Goal: Find specific page/section: Find specific page/section

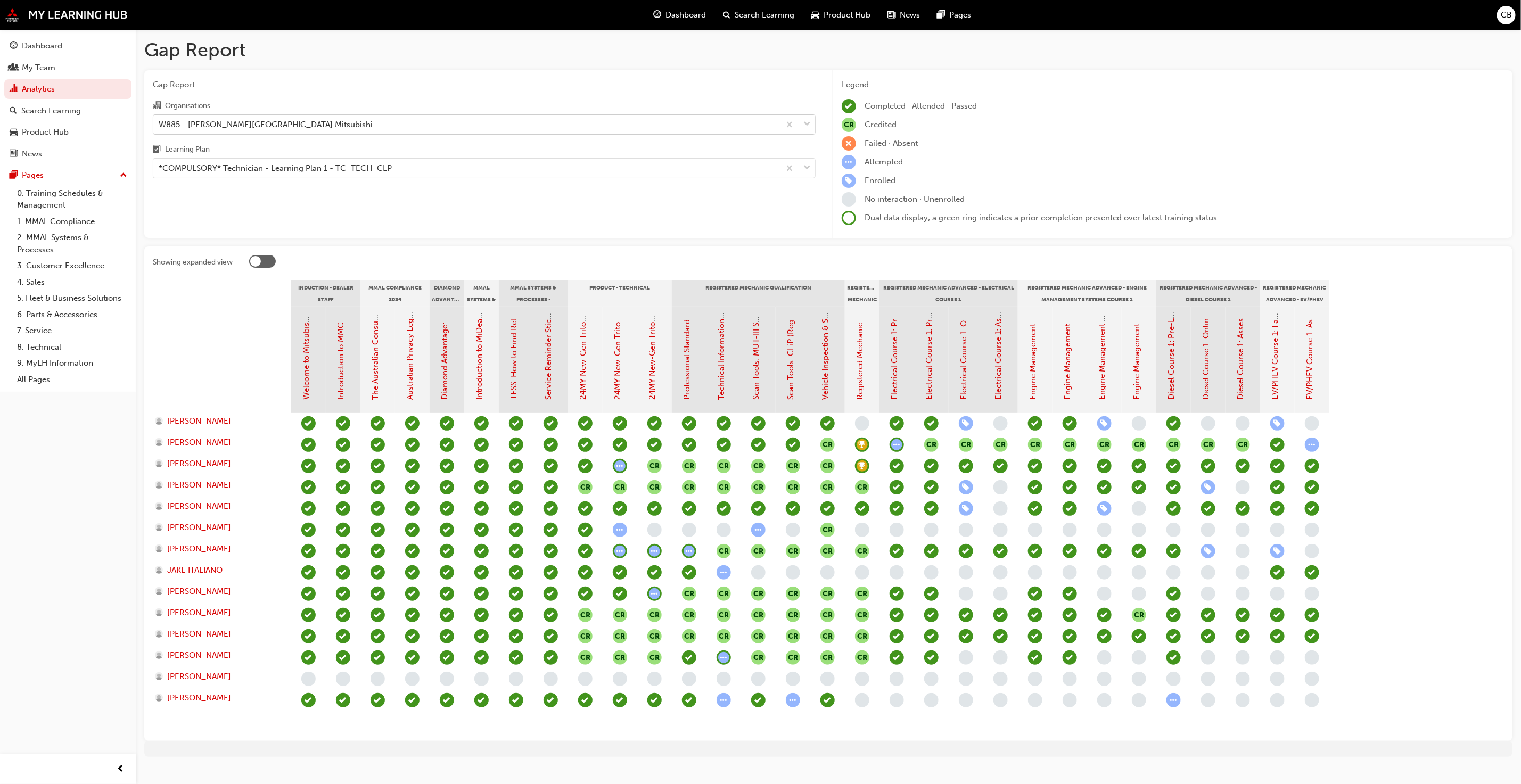
click at [299, 118] on div "W885 - [PERSON_NAME][GEOGRAPHIC_DATA] Mitsubishi" at bounding box center [466, 124] width 626 height 19
click at [159, 119] on input "Organisations W885 - [PERSON_NAME][GEOGRAPHIC_DATA] Mitsubishi" at bounding box center [159, 124] width 1 height 9
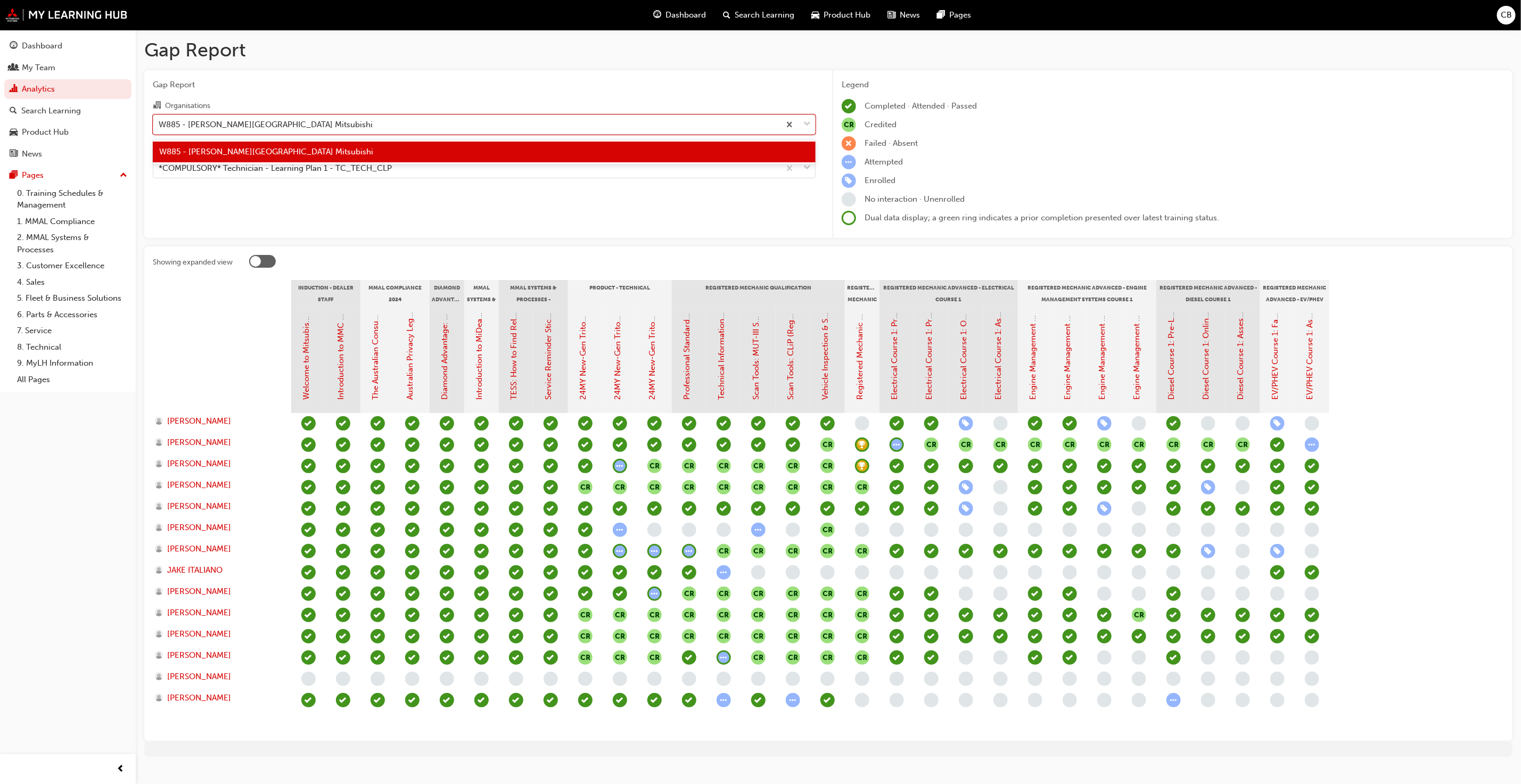
click at [293, 152] on div "W885 - [PERSON_NAME][GEOGRAPHIC_DATA] Mitsubishi" at bounding box center [484, 152] width 663 height 21
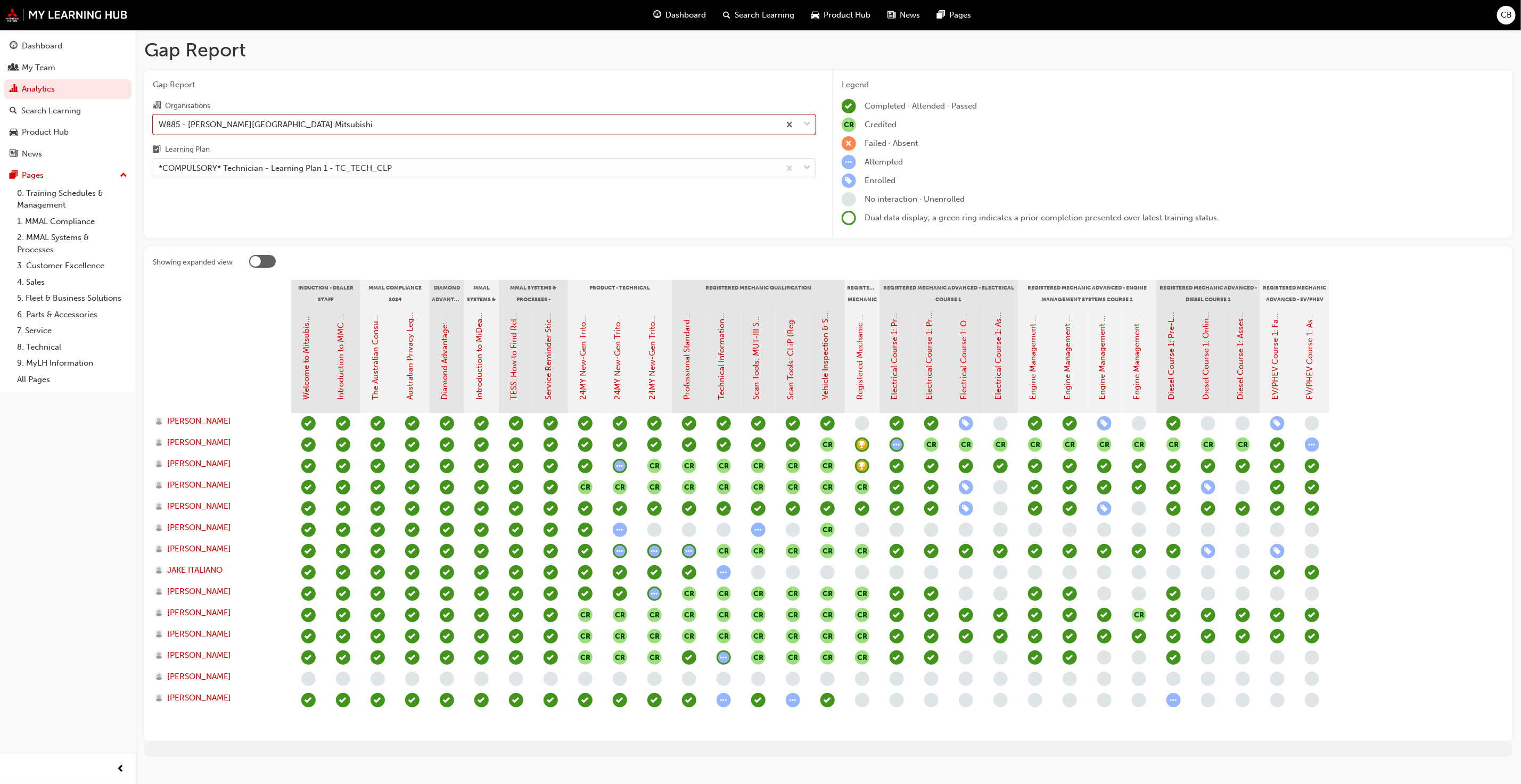
click at [291, 181] on div "Gap Report Organisations option W885 - [PERSON_NAME][GEOGRAPHIC_DATA] Mitsubish…" at bounding box center [484, 154] width 680 height 168
click at [295, 174] on div "*COMPULSORY* Technician - Learning Plan 1 - TC_TECH_CLP" at bounding box center [275, 168] width 233 height 12
click at [159, 172] on input "Learning Plan *COMPULSORY* Technician - Learning Plan 1 - TC_TECH_CLP" at bounding box center [159, 168] width 1 height 9
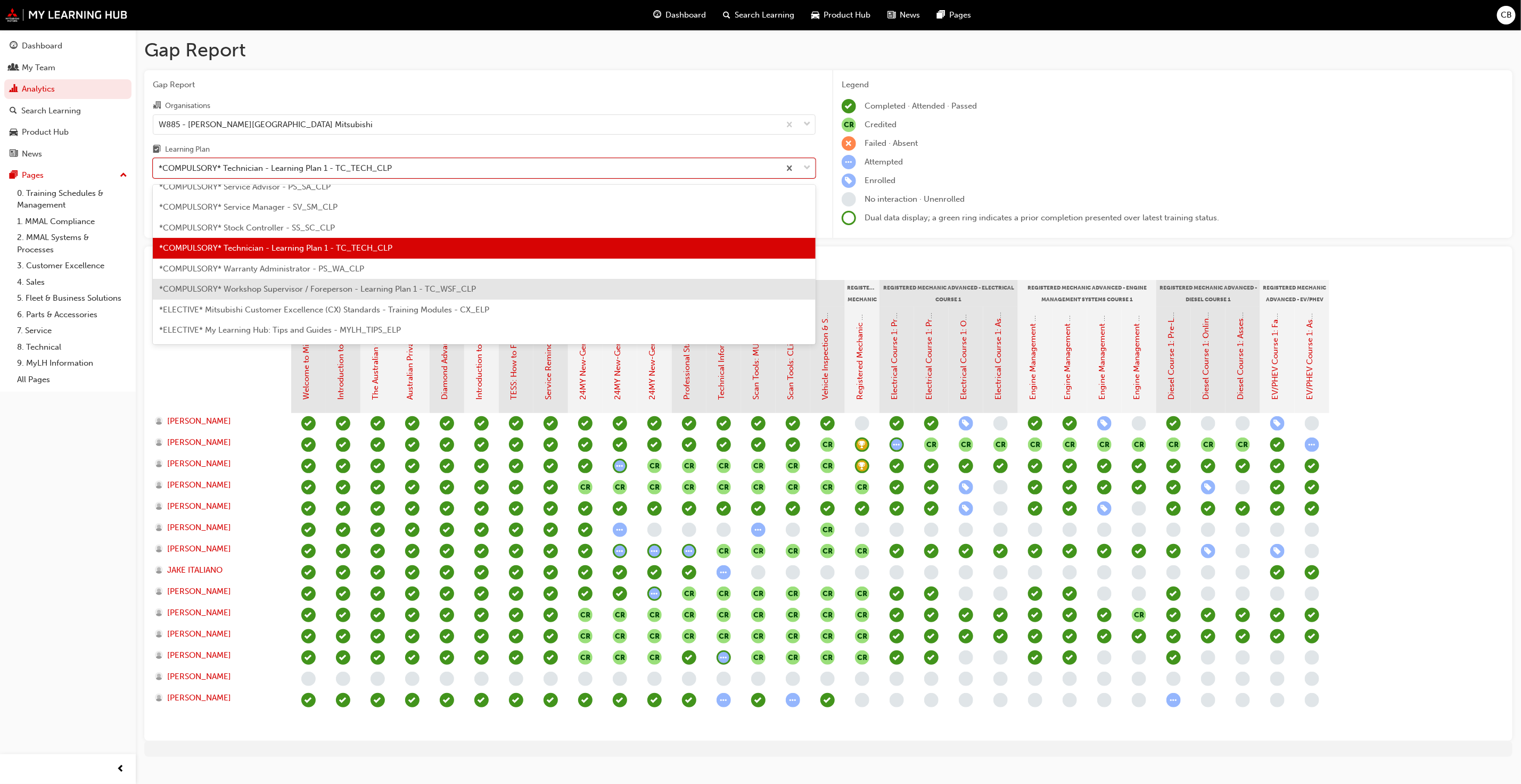
scroll to position [520, 0]
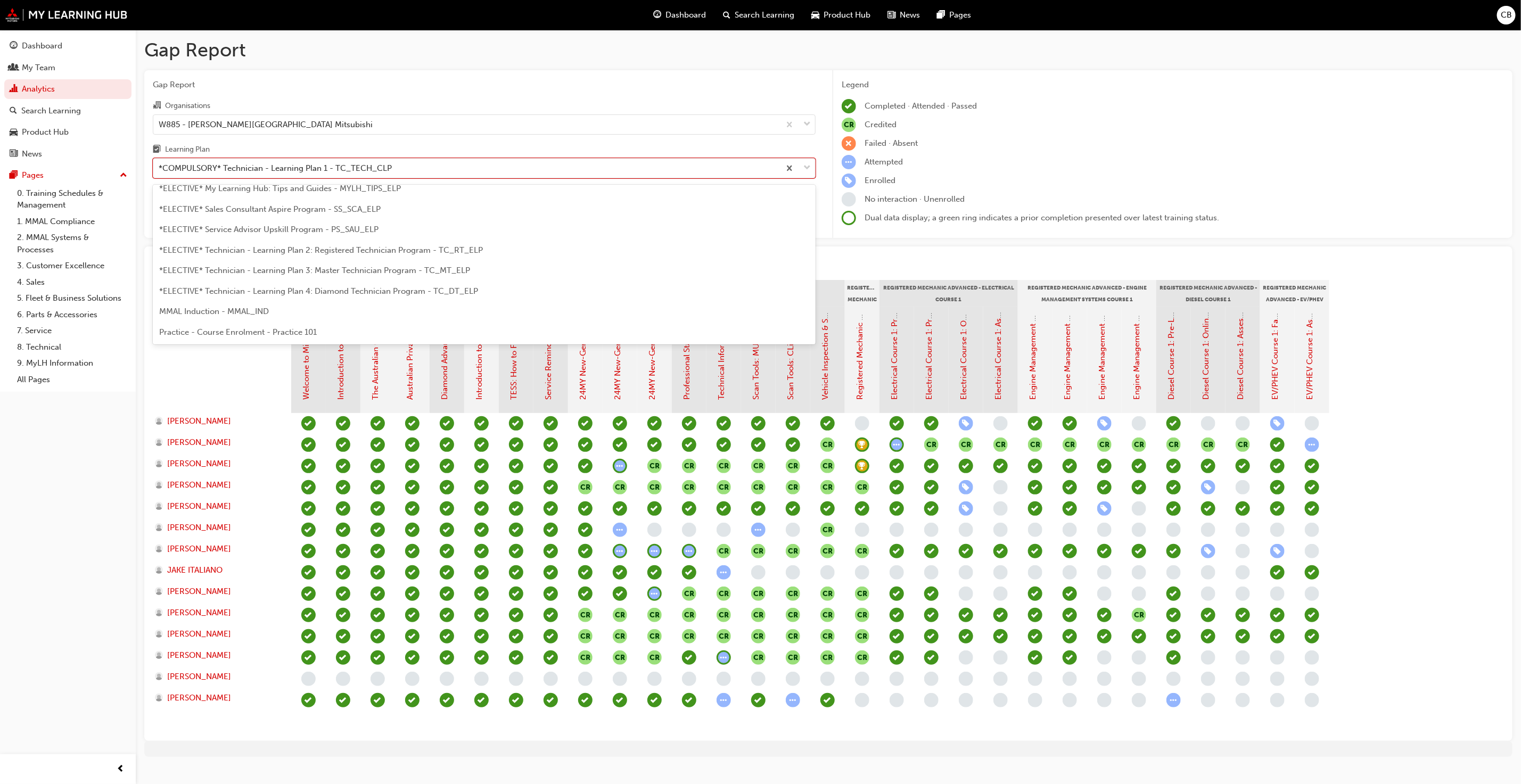
click at [339, 254] on div "*ELECTIVE* Technician - Learning Plan 2: Registered Technician Program - TC_RT_…" at bounding box center [484, 250] width 663 height 21
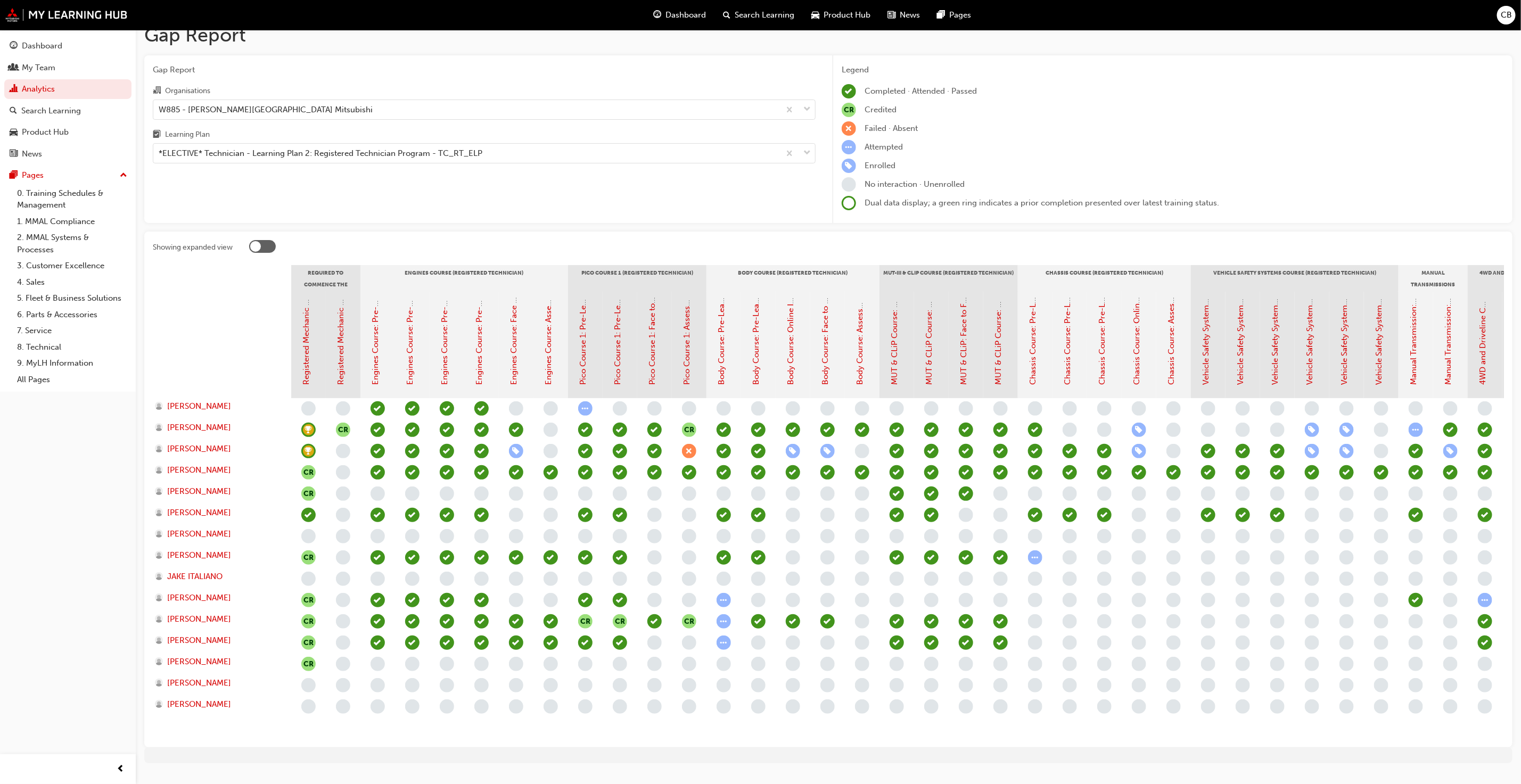
scroll to position [49, 0]
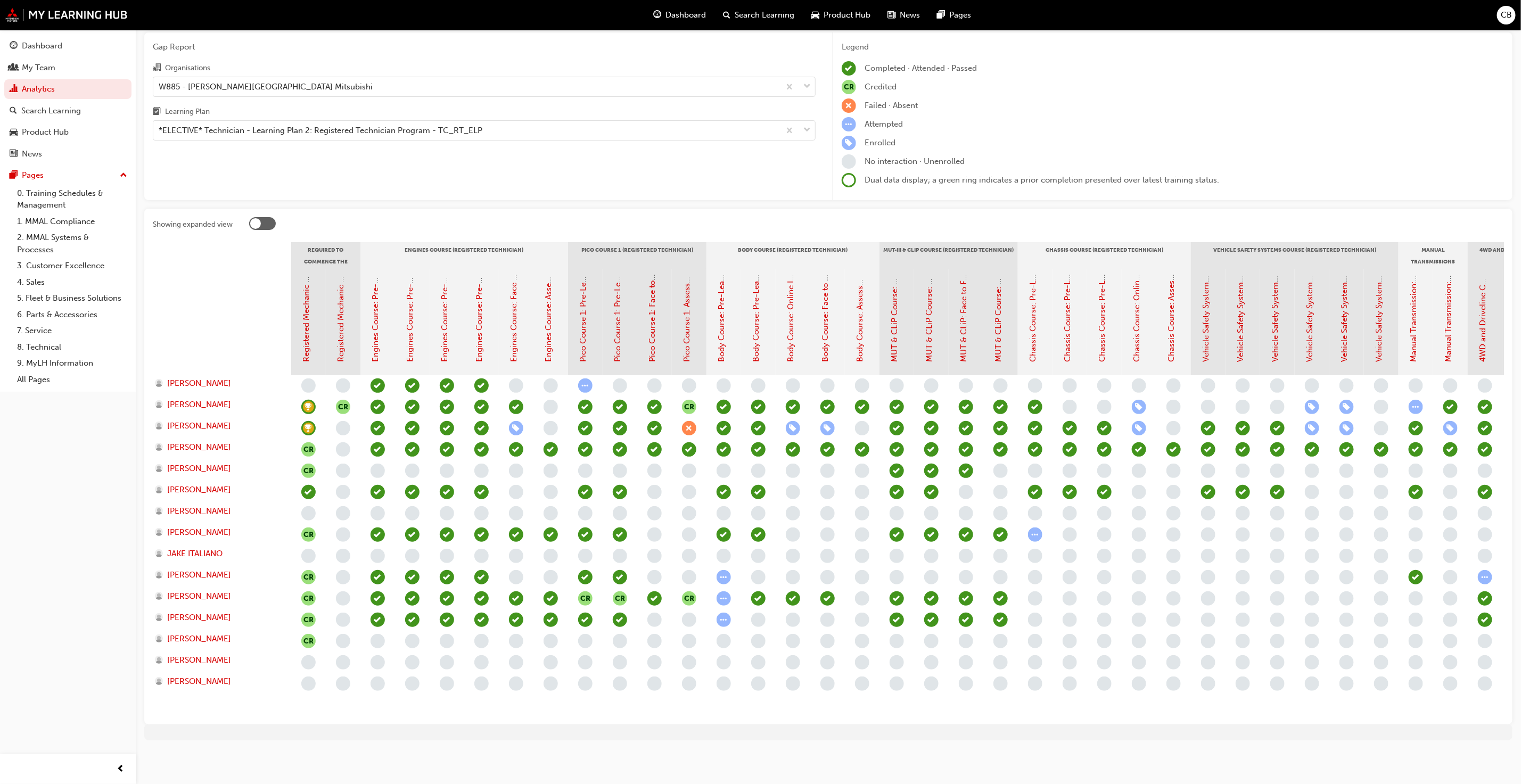
drag, startPoint x: 1018, startPoint y: 766, endPoint x: 1095, endPoint y: 741, distance: 81.0
click at [1116, 768] on div "Gap Report Gap Report Organisations W885 - [PERSON_NAME][GEOGRAPHIC_DATA] Mitsu…" at bounding box center [760, 373] width 1521 height 822
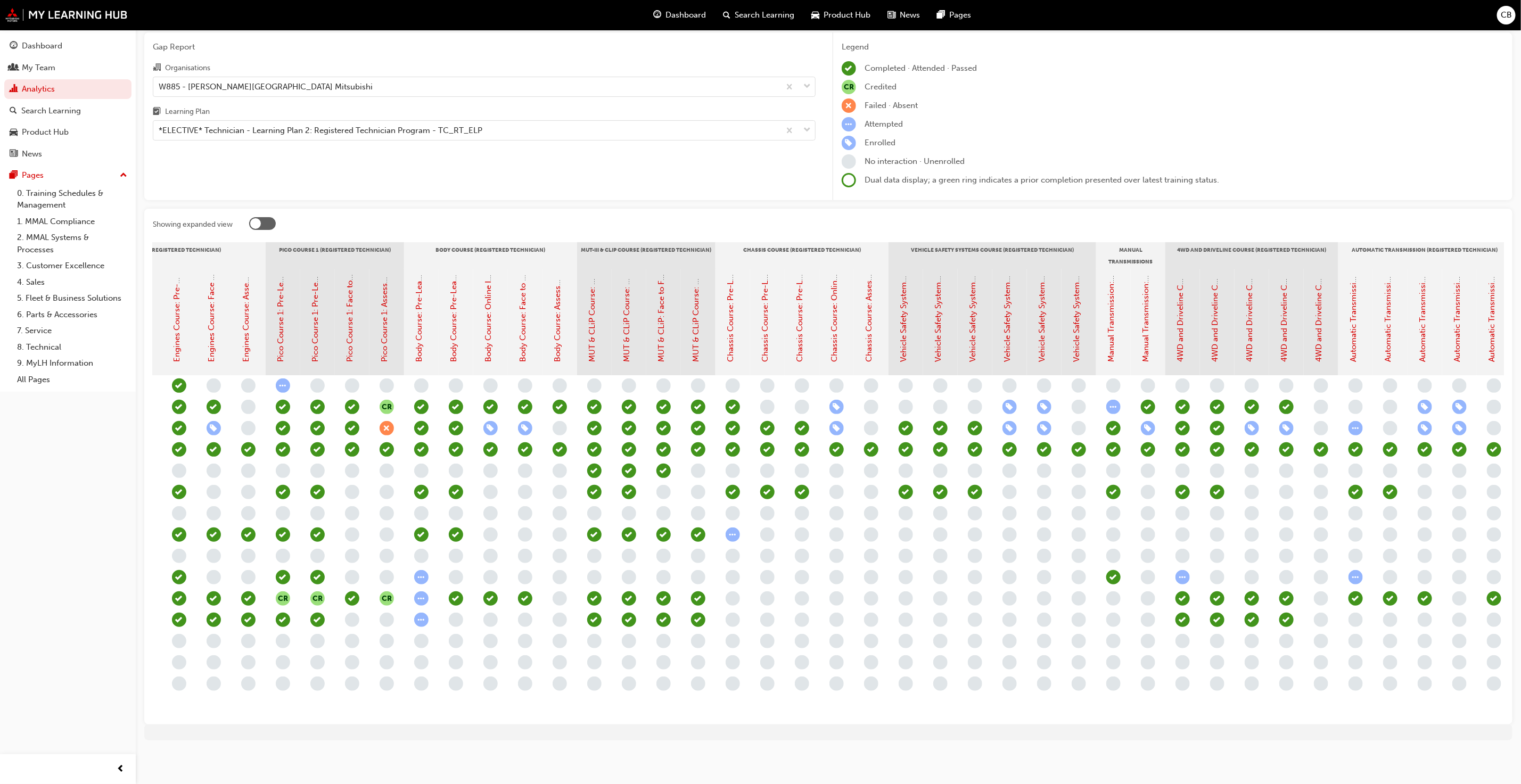
scroll to position [0, 0]
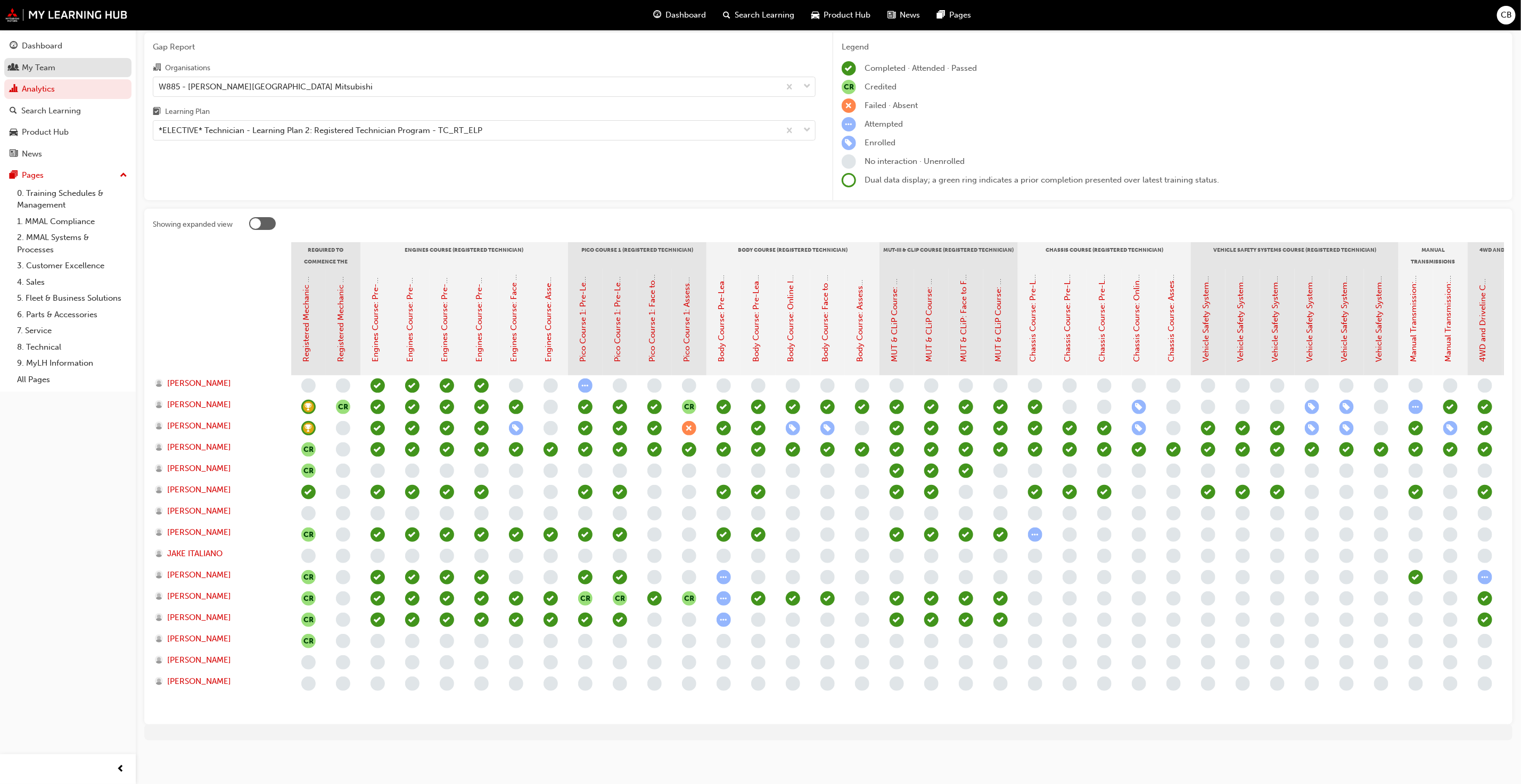
click at [39, 59] on link "My Team" at bounding box center [68, 68] width 127 height 20
